Goal: Browse casually

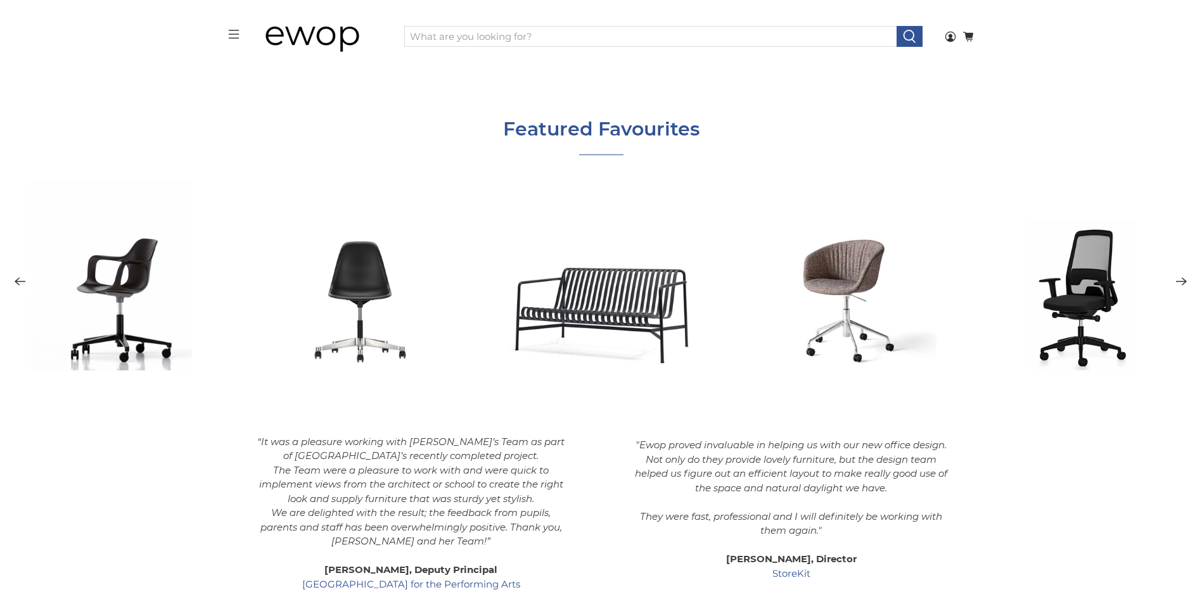
scroll to position [1904, 0]
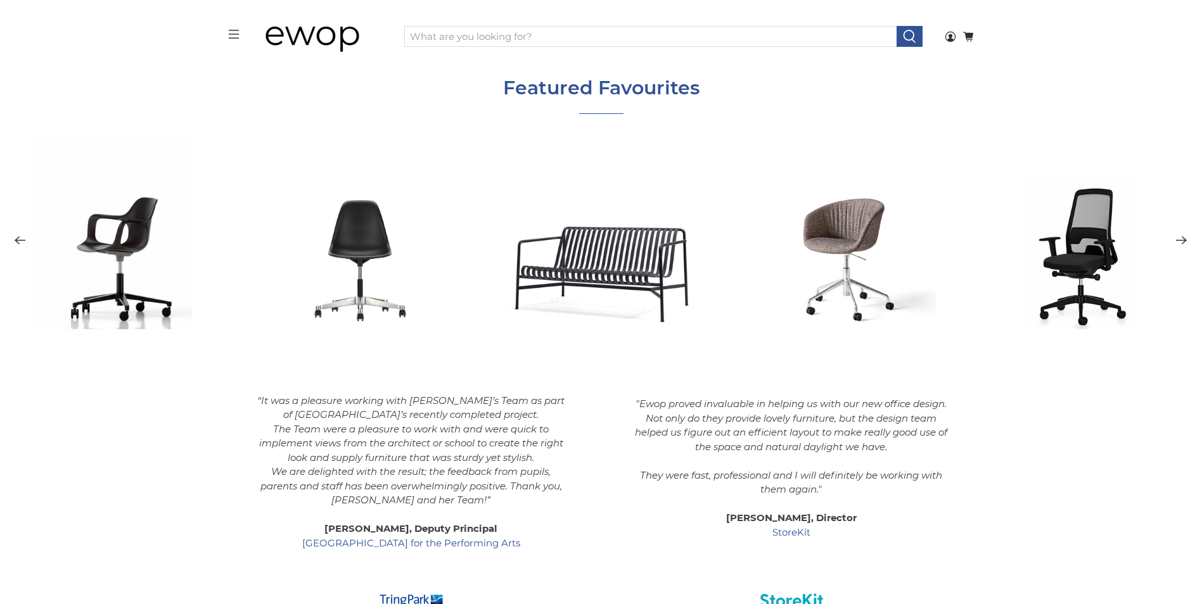
click at [1182, 239] on icon "Next" at bounding box center [1181, 241] width 12 height 16
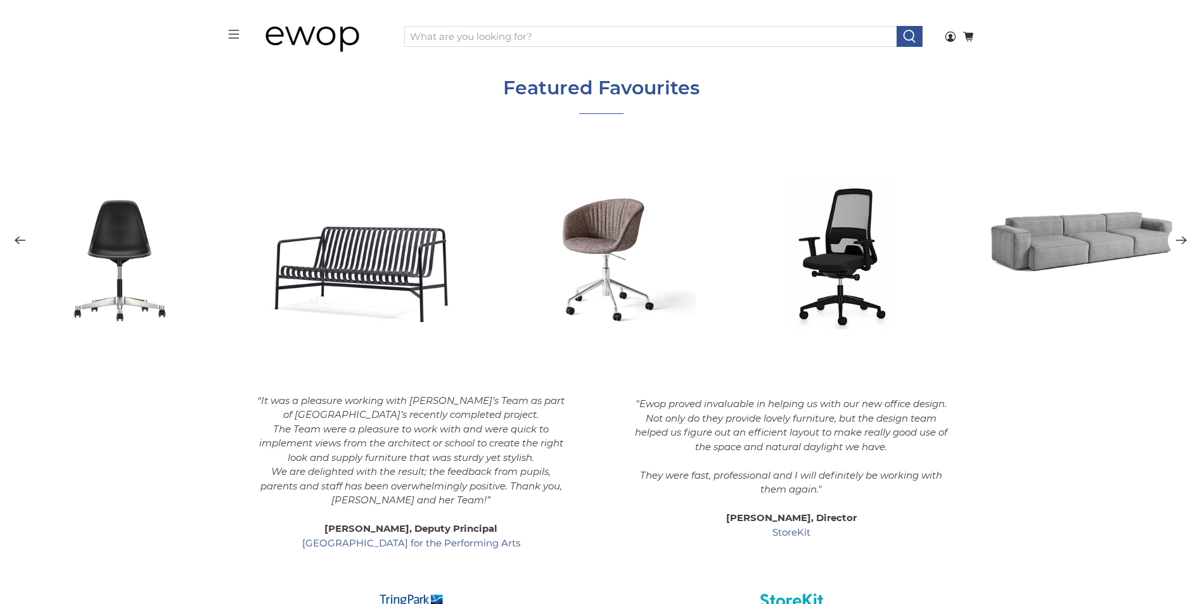
click at [1182, 239] on icon "Next" at bounding box center [1181, 241] width 12 height 16
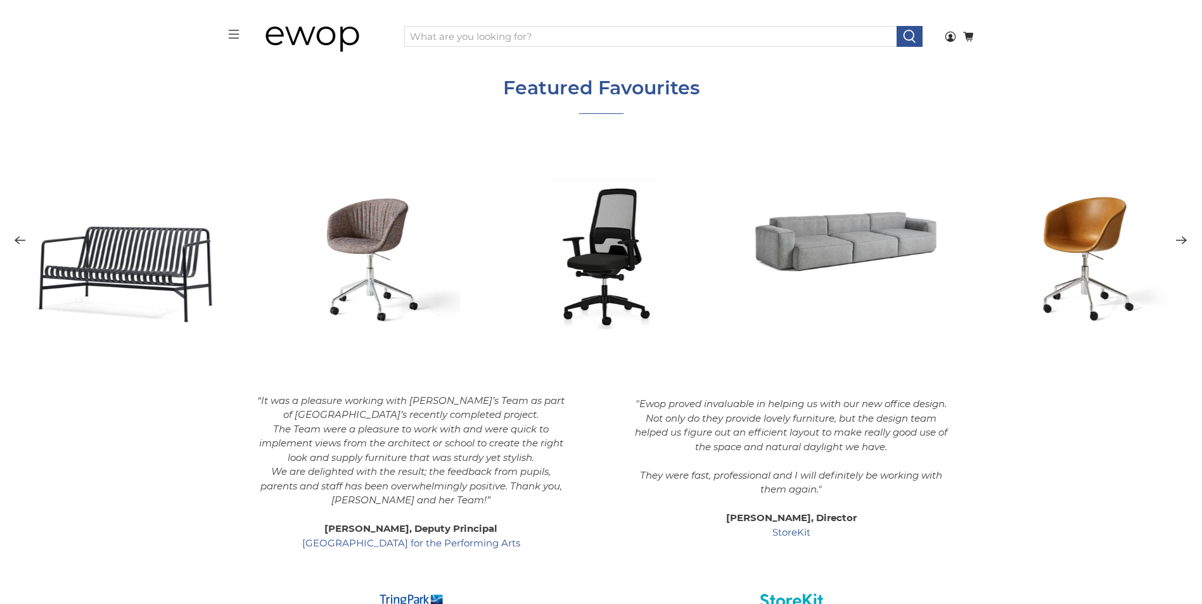
click at [1182, 239] on icon "Next" at bounding box center [1181, 241] width 12 height 16
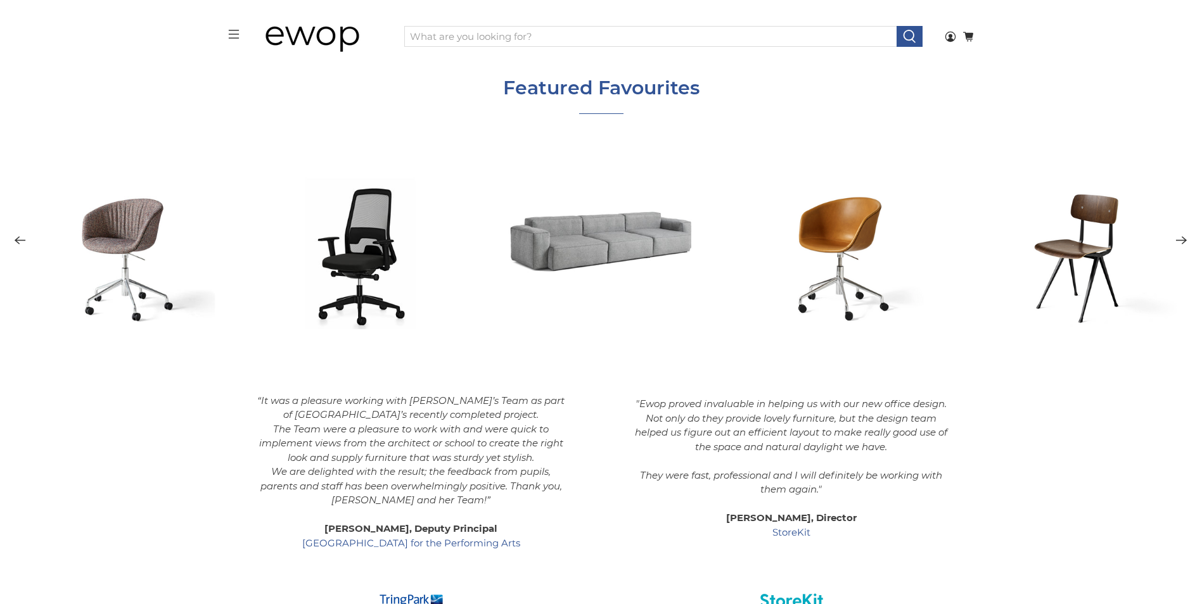
click at [1186, 246] on icon "Next" at bounding box center [1181, 241] width 12 height 16
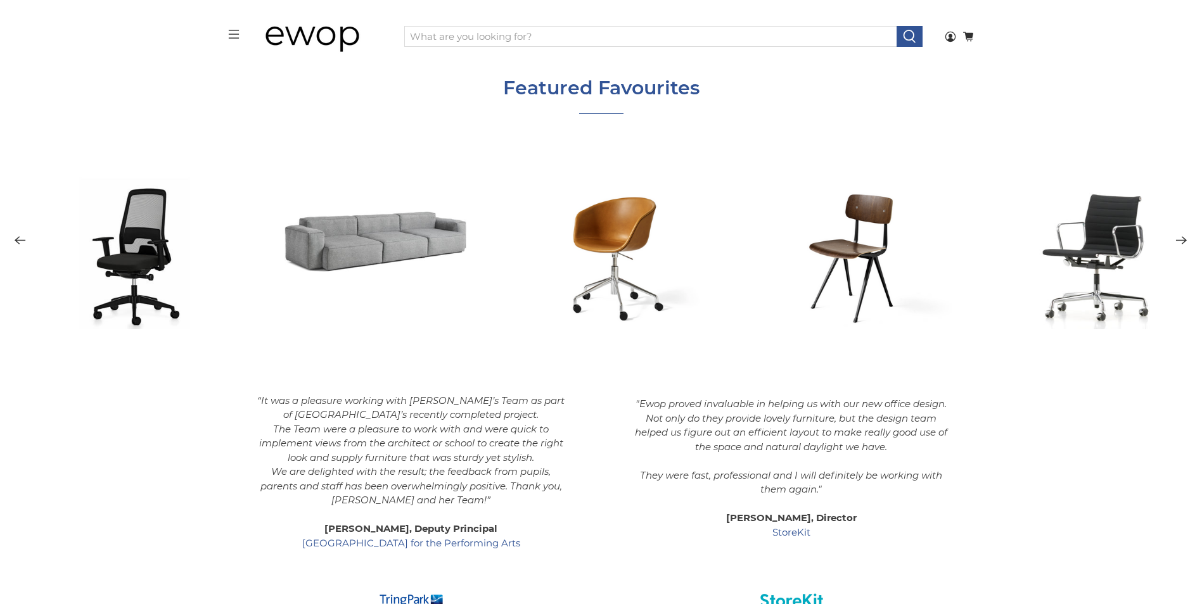
click at [1186, 246] on icon "Next" at bounding box center [1181, 241] width 12 height 16
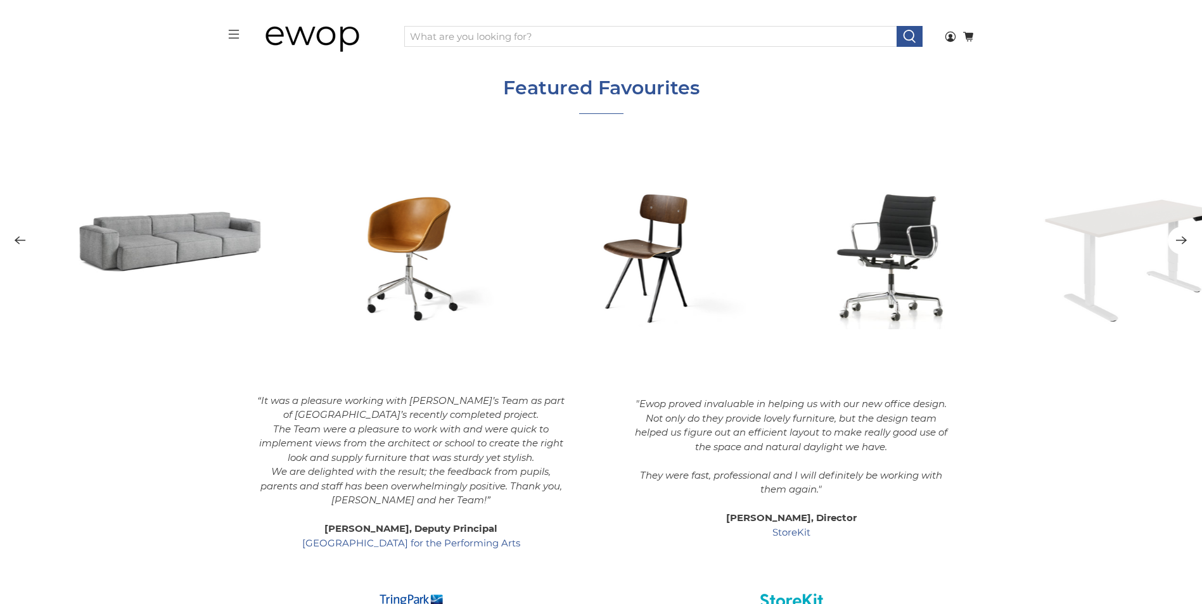
click at [1186, 246] on icon "Next" at bounding box center [1181, 241] width 12 height 16
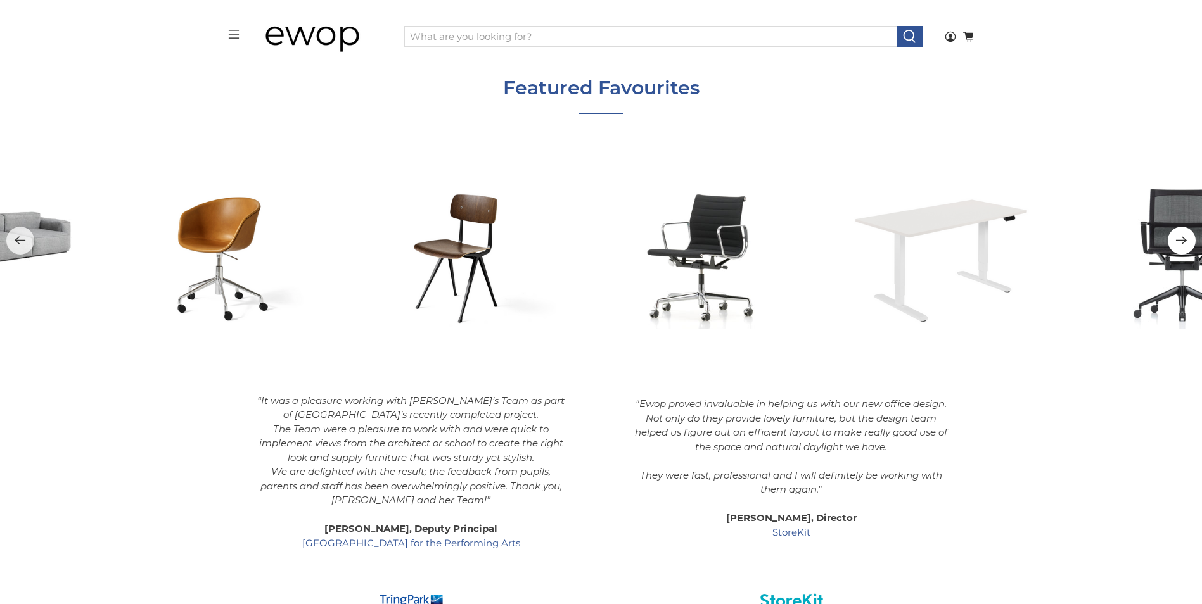
click at [1186, 246] on icon "Next" at bounding box center [1181, 241] width 12 height 16
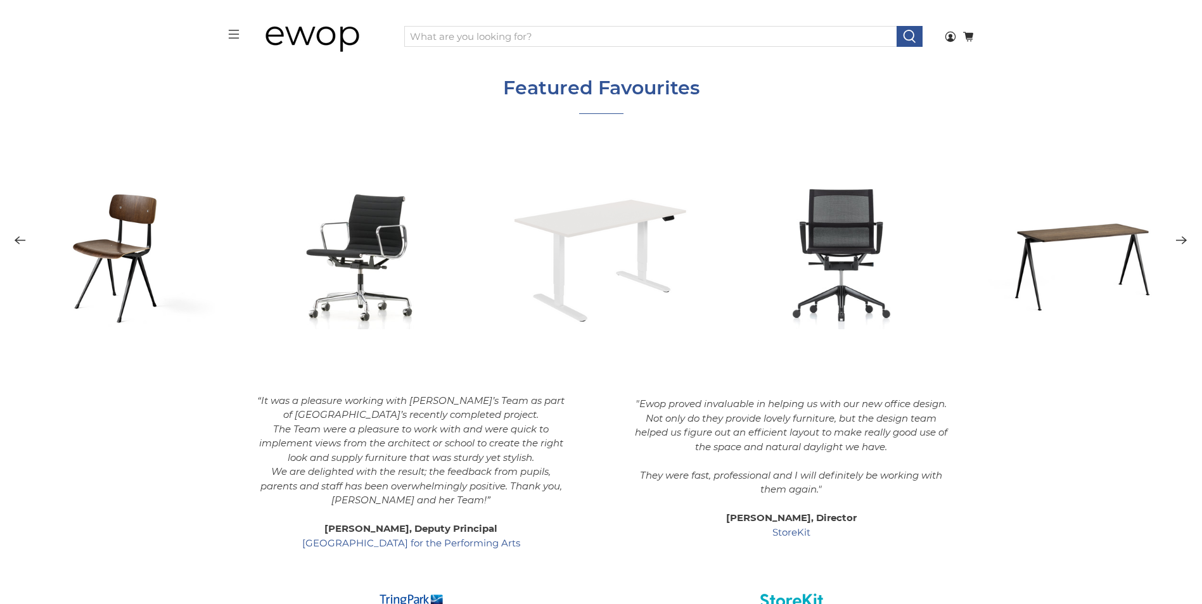
click at [1186, 246] on icon "Next" at bounding box center [1181, 241] width 12 height 16
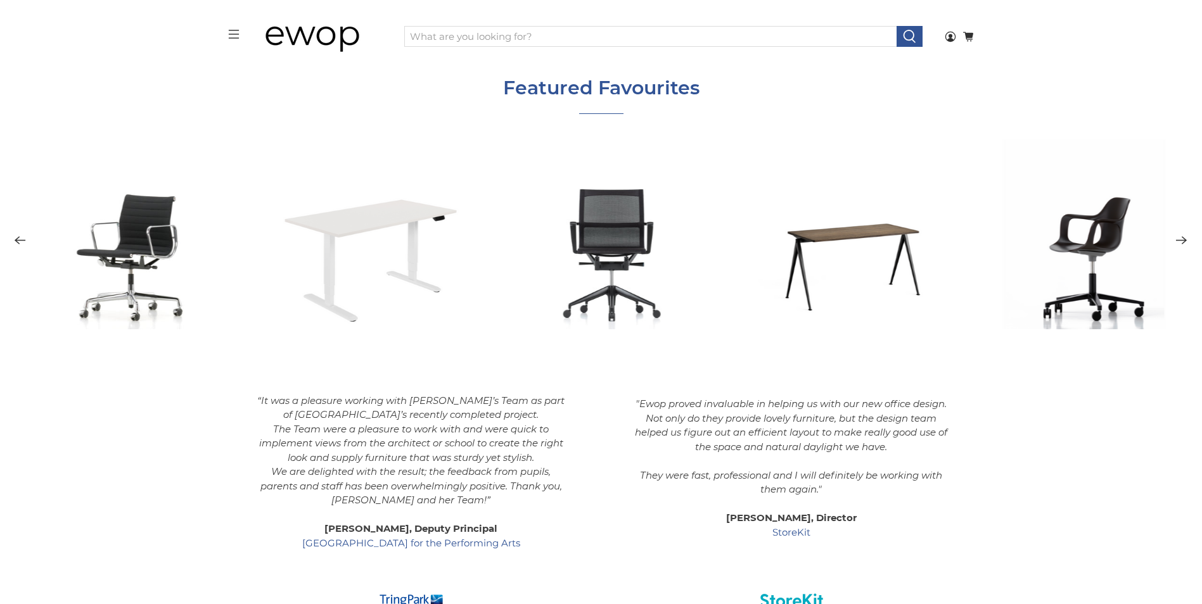
click at [1186, 246] on icon "Next" at bounding box center [1181, 241] width 12 height 16
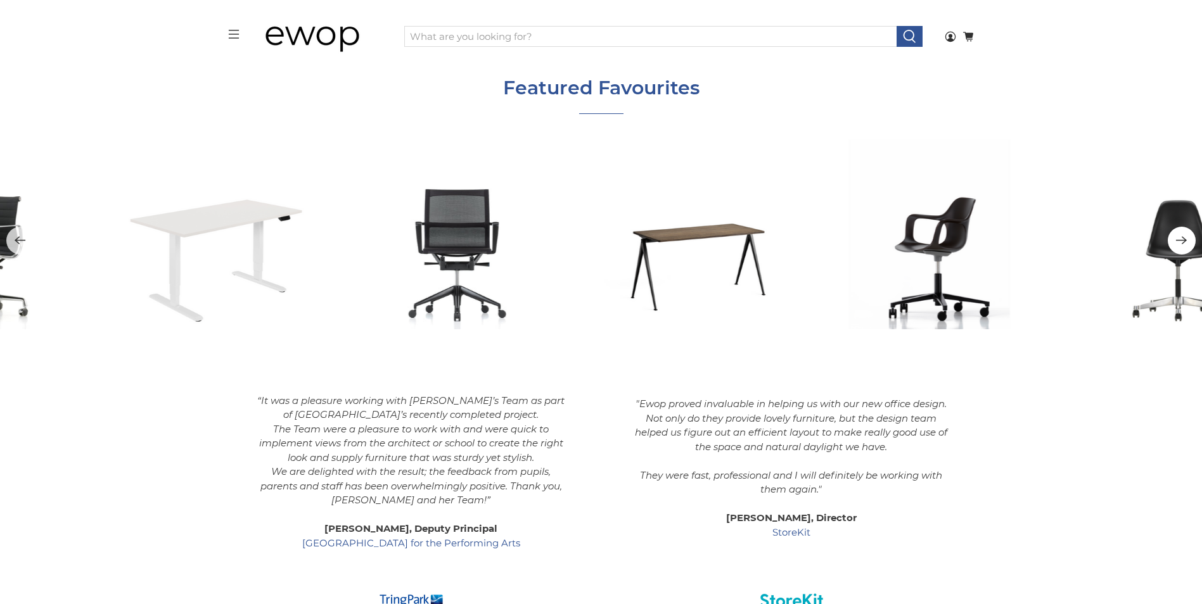
click at [1186, 246] on icon "Next" at bounding box center [1181, 241] width 12 height 16
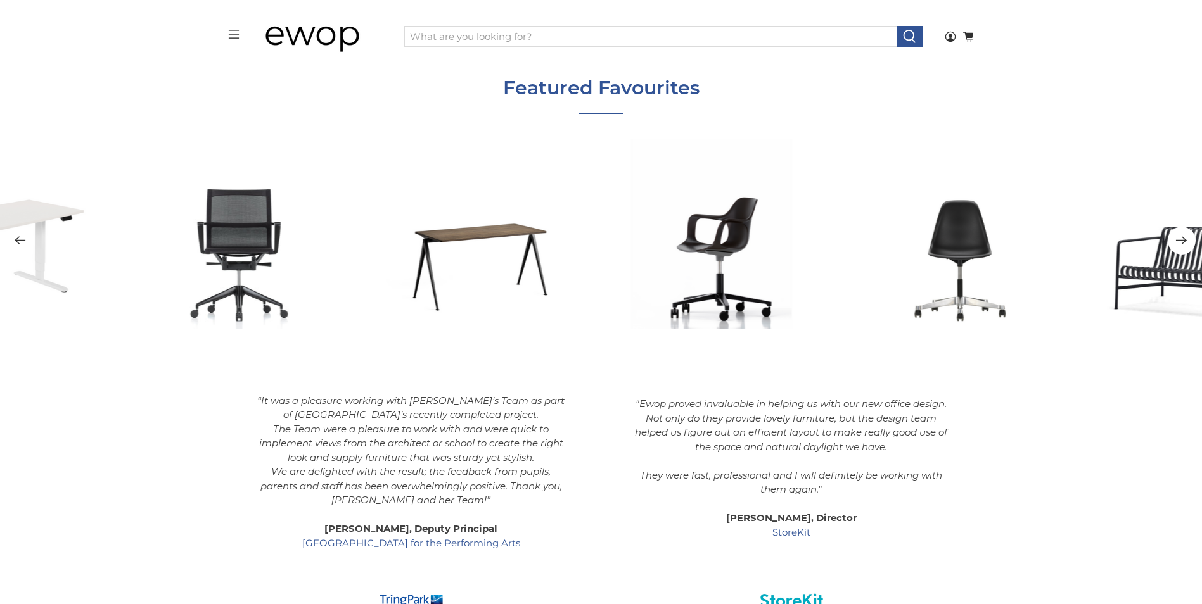
click at [1186, 246] on icon "Next" at bounding box center [1181, 241] width 12 height 16
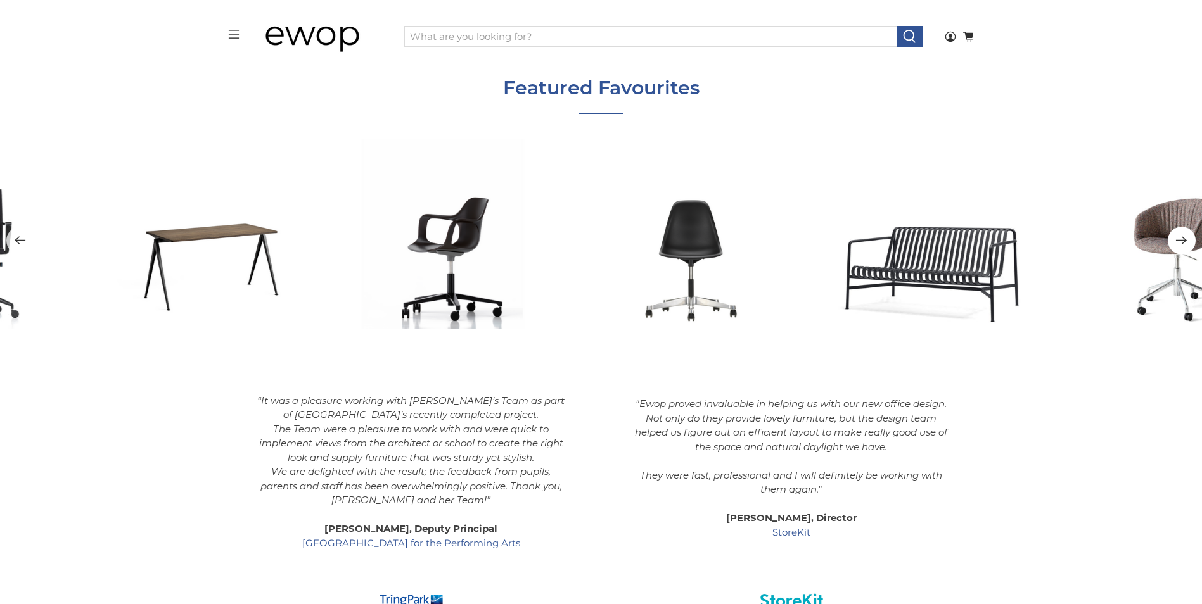
click at [1186, 246] on icon "Next" at bounding box center [1181, 241] width 12 height 16
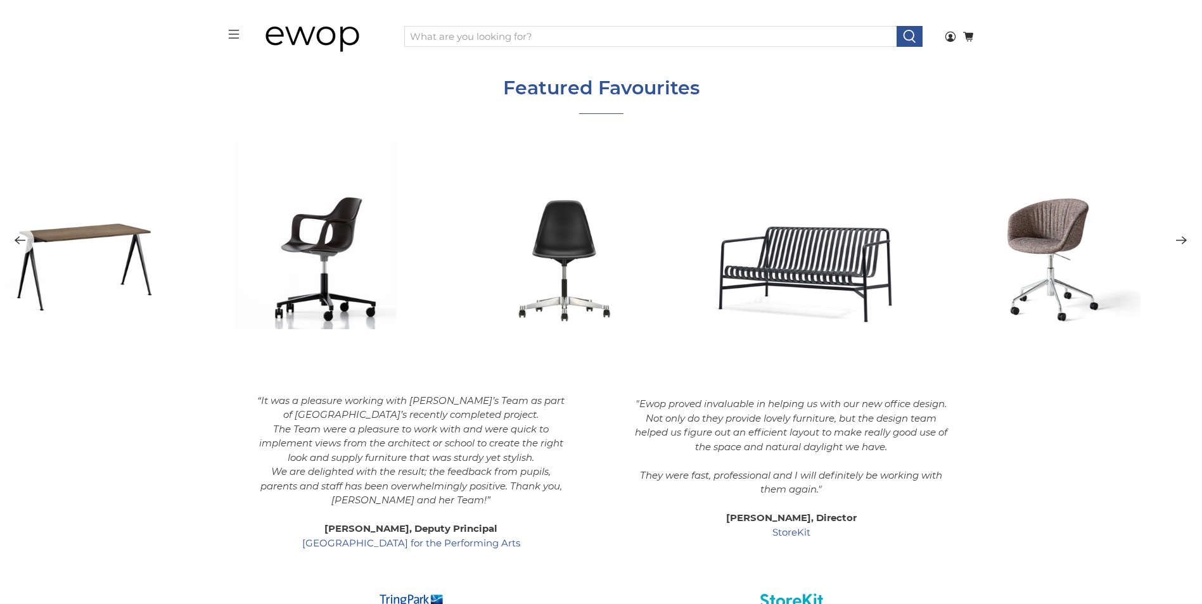
click at [1186, 246] on icon "Next" at bounding box center [1181, 241] width 12 height 16
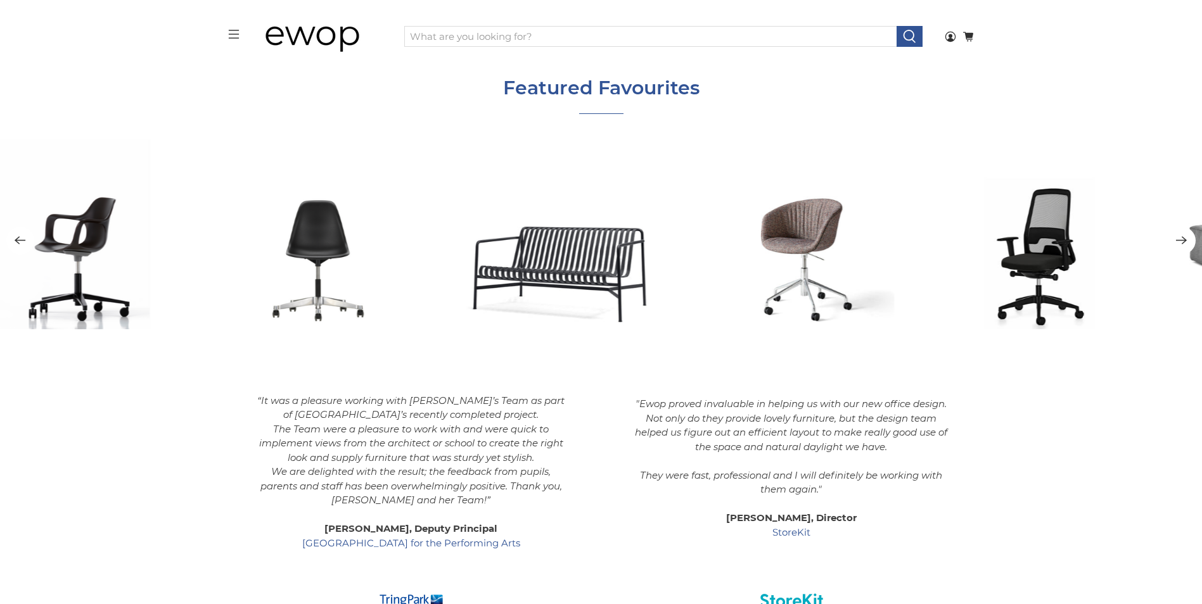
click at [1186, 246] on icon "Next" at bounding box center [1181, 241] width 12 height 16
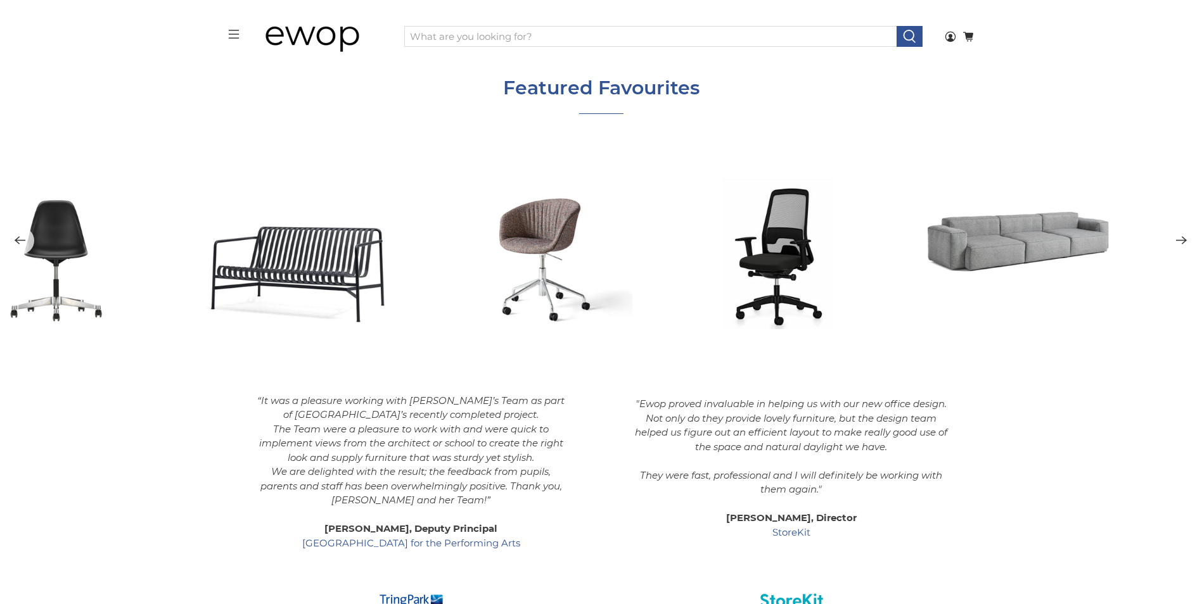
click at [1186, 246] on icon "Next" at bounding box center [1181, 241] width 12 height 16
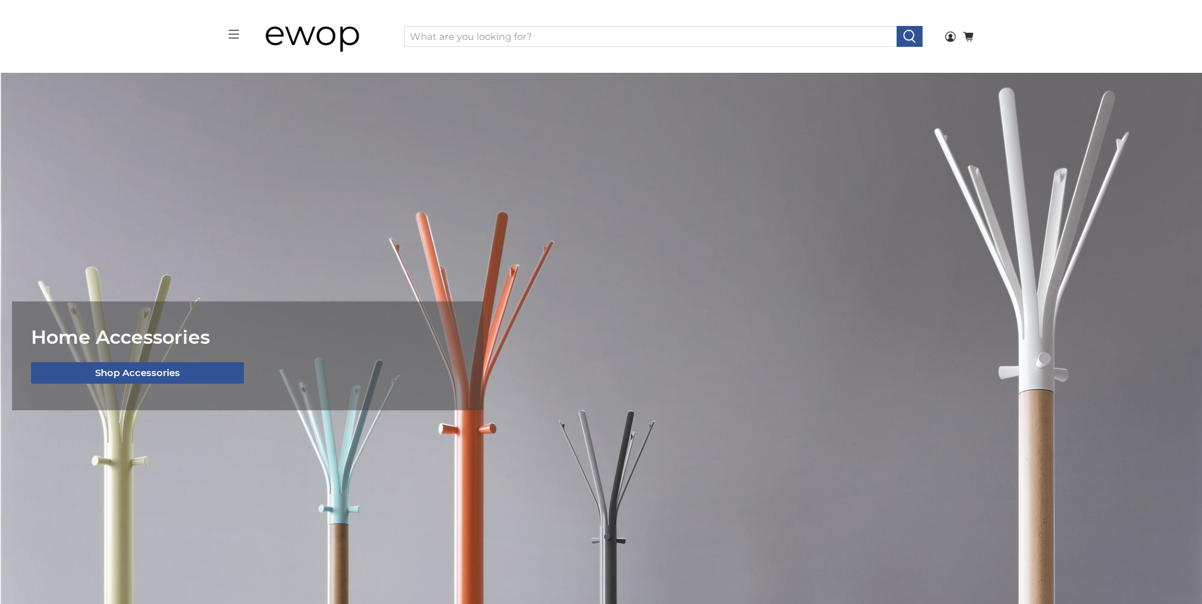
scroll to position [0, 0]
